Goal: Information Seeking & Learning: Check status

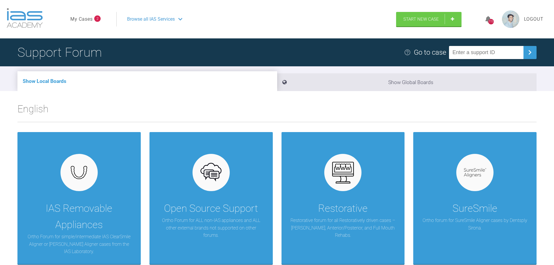
click at [86, 18] on link "My Cases" at bounding box center [81, 19] width 22 height 8
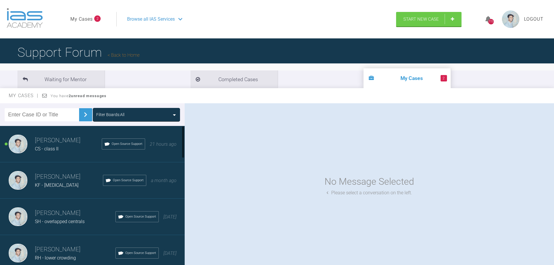
click at [81, 144] on h3 "Sai Mehta" at bounding box center [68, 140] width 67 height 10
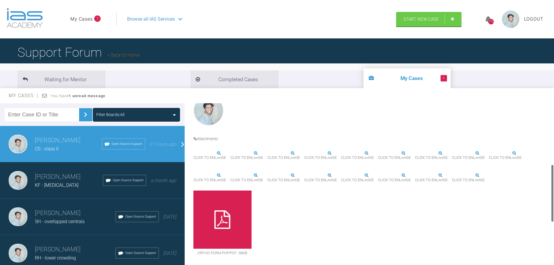
scroll to position [233, 0]
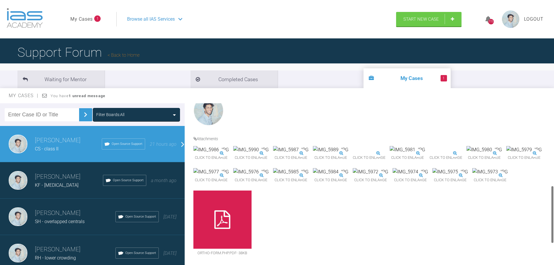
click at [228, 146] on img at bounding box center [210, 150] width 35 height 8
